Goal: Information Seeking & Learning: Learn about a topic

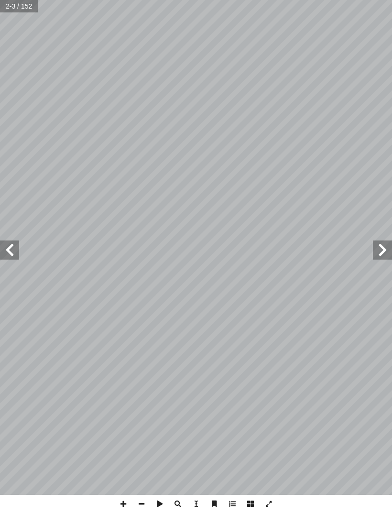
click at [7, 247] on span at bounding box center [9, 250] width 19 height 19
click at [12, 249] on span at bounding box center [9, 250] width 19 height 19
click at [13, 250] on span at bounding box center [9, 250] width 19 height 19
click at [13, 253] on span at bounding box center [9, 250] width 19 height 19
click at [17, 251] on span at bounding box center [9, 250] width 19 height 19
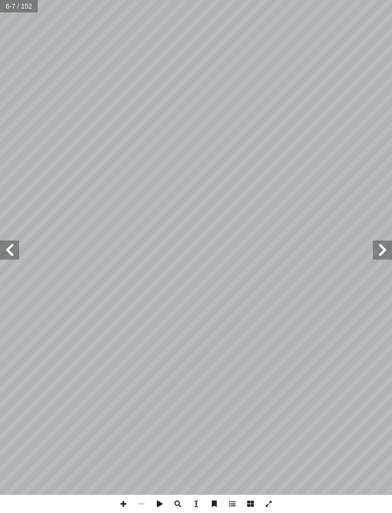
click at [11, 254] on span at bounding box center [9, 250] width 19 height 19
click at [15, 244] on span at bounding box center [9, 250] width 19 height 19
click at [14, 245] on span at bounding box center [9, 250] width 19 height 19
click at [11, 245] on span at bounding box center [9, 250] width 19 height 19
click at [11, 242] on span at bounding box center [9, 250] width 19 height 19
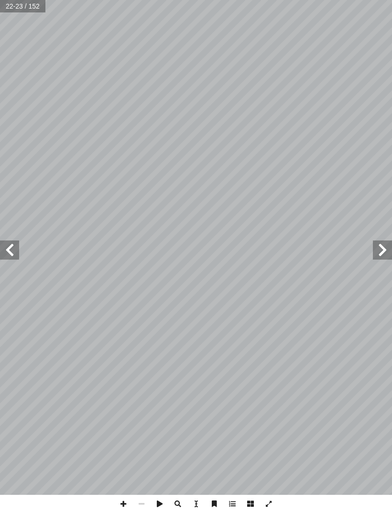
click at [10, 255] on span at bounding box center [9, 250] width 19 height 19
click at [7, 255] on span at bounding box center [9, 250] width 19 height 19
click at [15, 251] on span at bounding box center [9, 250] width 19 height 19
click at [10, 254] on span at bounding box center [9, 250] width 19 height 19
click at [2, 252] on span at bounding box center [9, 250] width 19 height 19
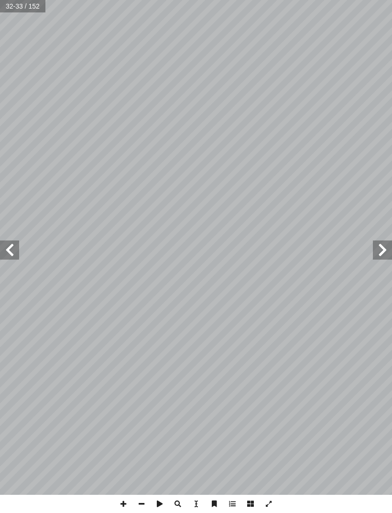
click at [376, 246] on span at bounding box center [382, 250] width 19 height 19
click at [13, 245] on span at bounding box center [9, 250] width 19 height 19
click at [12, 244] on span at bounding box center [9, 250] width 19 height 19
click at [8, 246] on span at bounding box center [9, 250] width 19 height 19
click at [12, 243] on span at bounding box center [9, 250] width 19 height 19
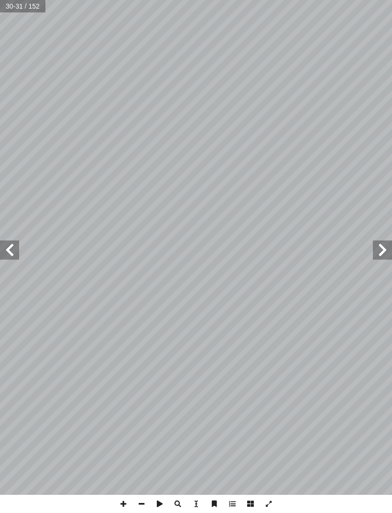
click at [10, 248] on span at bounding box center [9, 250] width 19 height 19
click at [11, 247] on span at bounding box center [9, 250] width 19 height 19
click at [5, 253] on span at bounding box center [9, 250] width 19 height 19
click at [16, 245] on span at bounding box center [9, 250] width 19 height 19
click at [6, 253] on span at bounding box center [9, 250] width 19 height 19
